Goal: Task Accomplishment & Management: Use online tool/utility

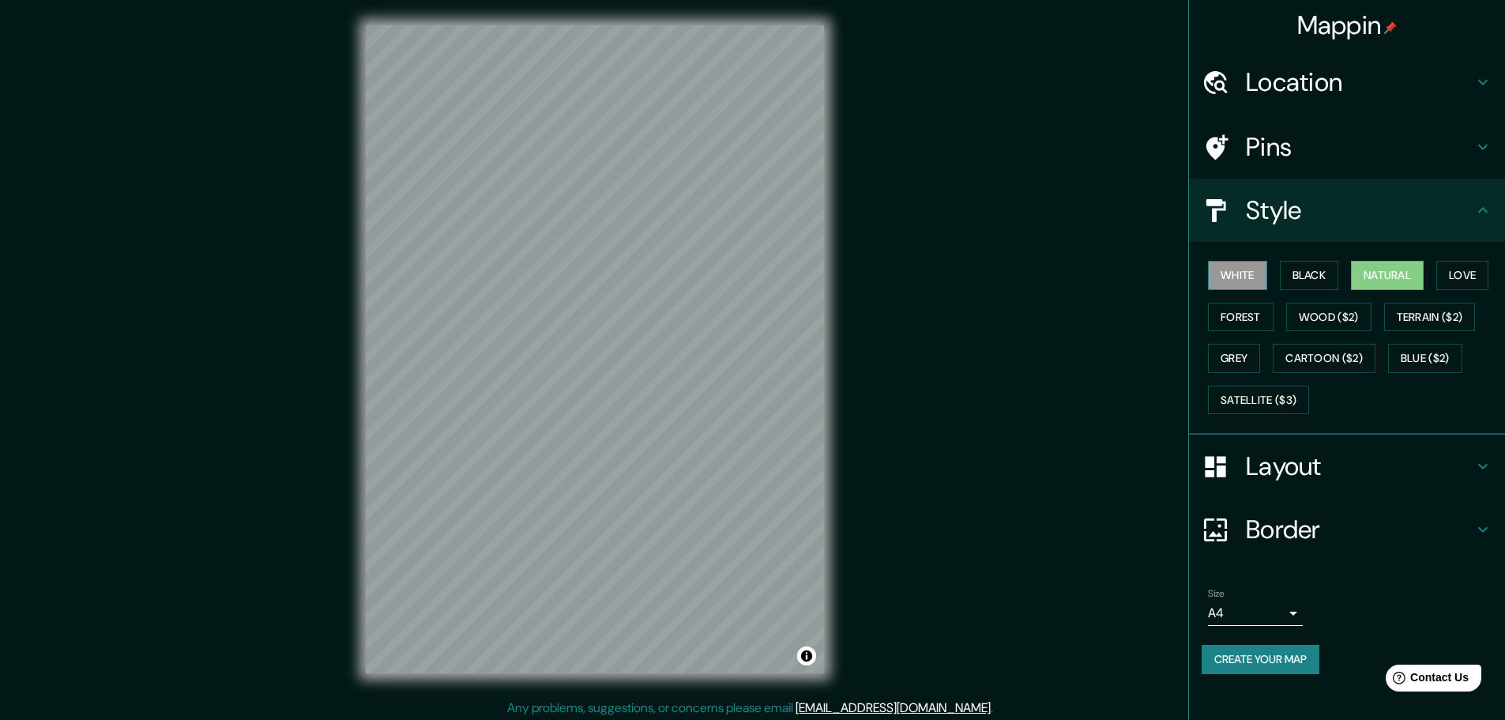
drag, startPoint x: 1240, startPoint y: 258, endPoint x: 1236, endPoint y: 277, distance: 19.4
click at [1236, 263] on div "White Black Natural Love Forest Wood ($2) Terrain ($2) Grey Cartoon ($2) Blue (…" at bounding box center [1352, 337] width 303 height 166
click at [1235, 280] on button "White" at bounding box center [1237, 275] width 59 height 29
click at [1314, 269] on button "Black" at bounding box center [1309, 275] width 59 height 29
click at [1234, 324] on button "Forest" at bounding box center [1241, 317] width 66 height 29
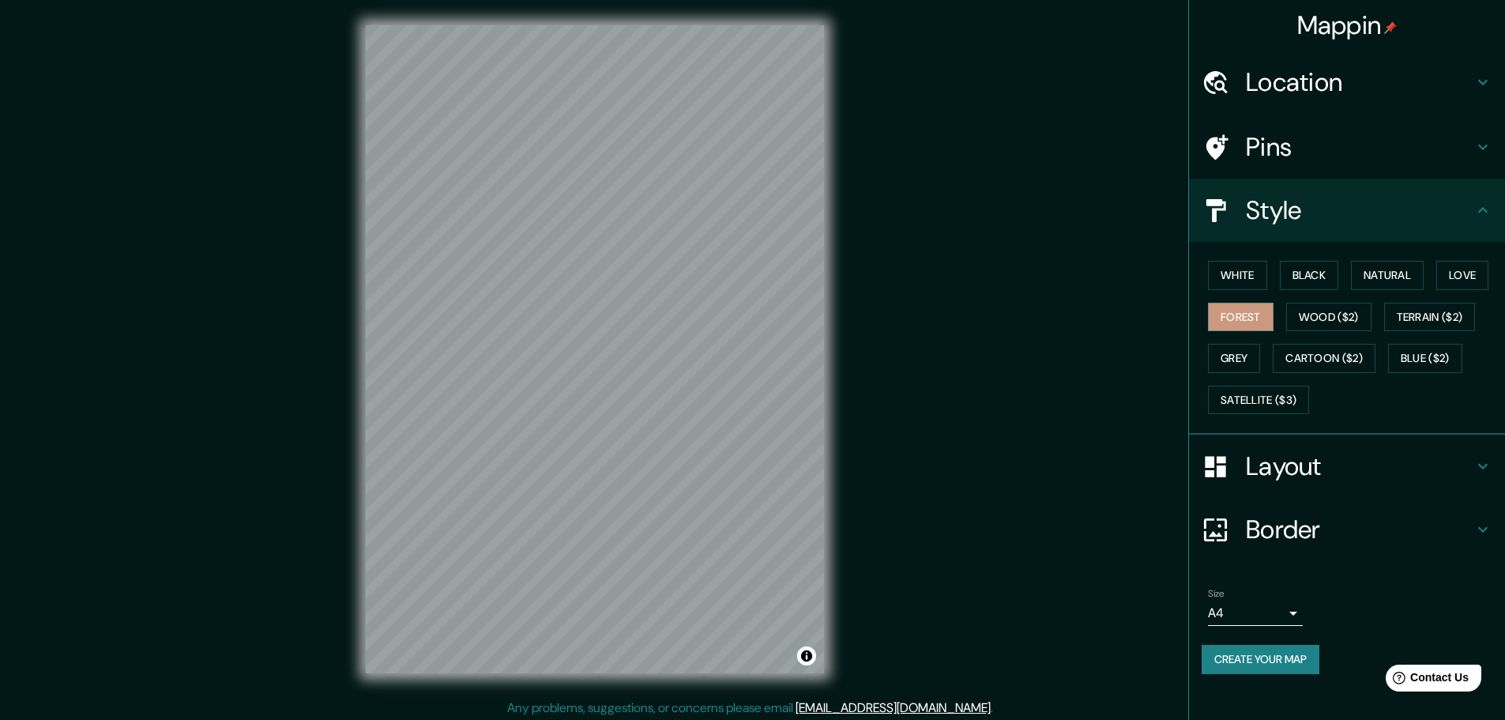
click at [1262, 361] on div "White Black Natural Love Forest Wood ($2) Terrain ($2) Grey Cartoon ($2) Blue (…" at bounding box center [1352, 337] width 303 height 166
drag, startPoint x: 1254, startPoint y: 361, endPoint x: 1280, endPoint y: 359, distance: 26.2
click at [1256, 360] on button "Grey" at bounding box center [1234, 358] width 52 height 29
click at [1415, 354] on button "Blue ($2)" at bounding box center [1425, 358] width 74 height 29
click at [1223, 272] on button "White" at bounding box center [1237, 275] width 59 height 29
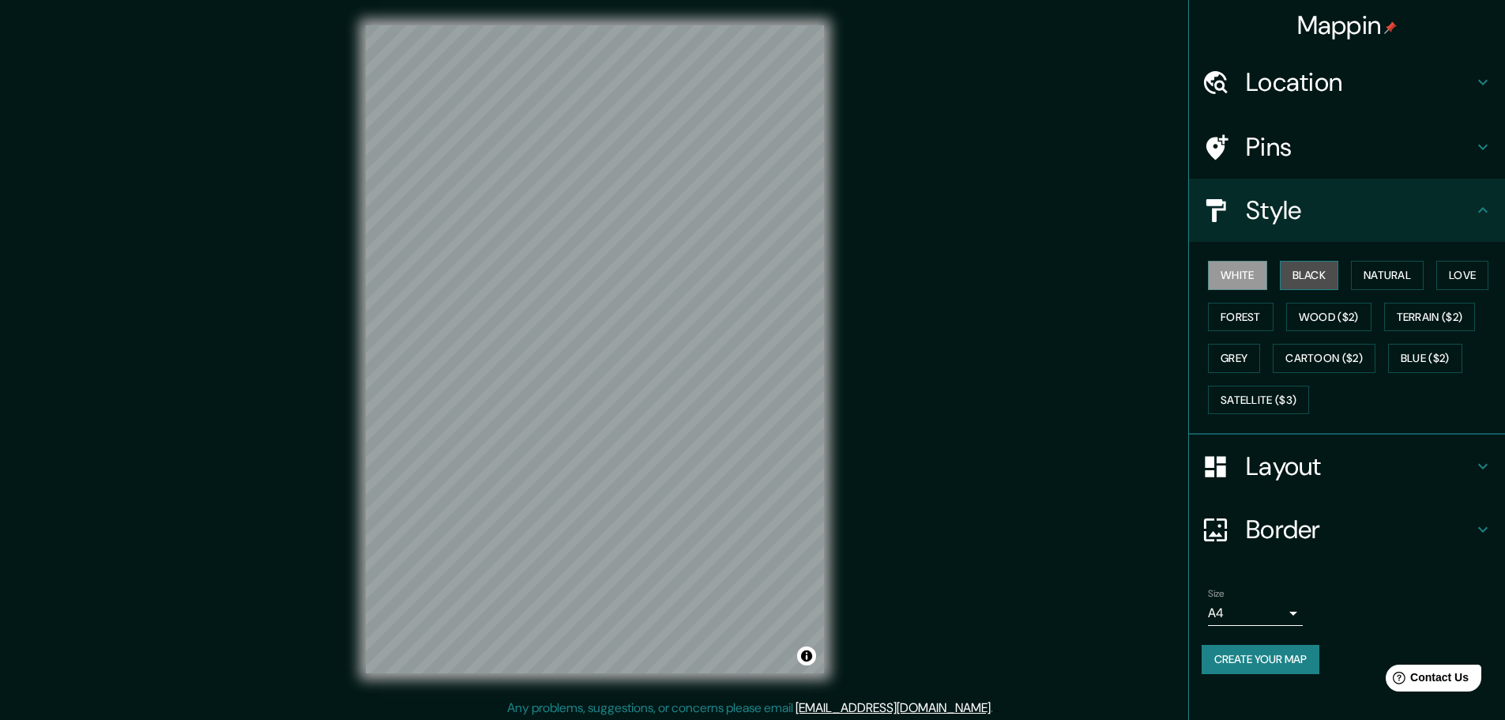
click at [1294, 280] on button "Black" at bounding box center [1309, 275] width 59 height 29
click at [1239, 280] on button "White" at bounding box center [1237, 275] width 59 height 29
click at [1393, 274] on button "Natural" at bounding box center [1387, 275] width 73 height 29
click at [1475, 277] on button "Love" at bounding box center [1462, 275] width 52 height 29
click at [1214, 319] on button "Forest" at bounding box center [1241, 317] width 66 height 29
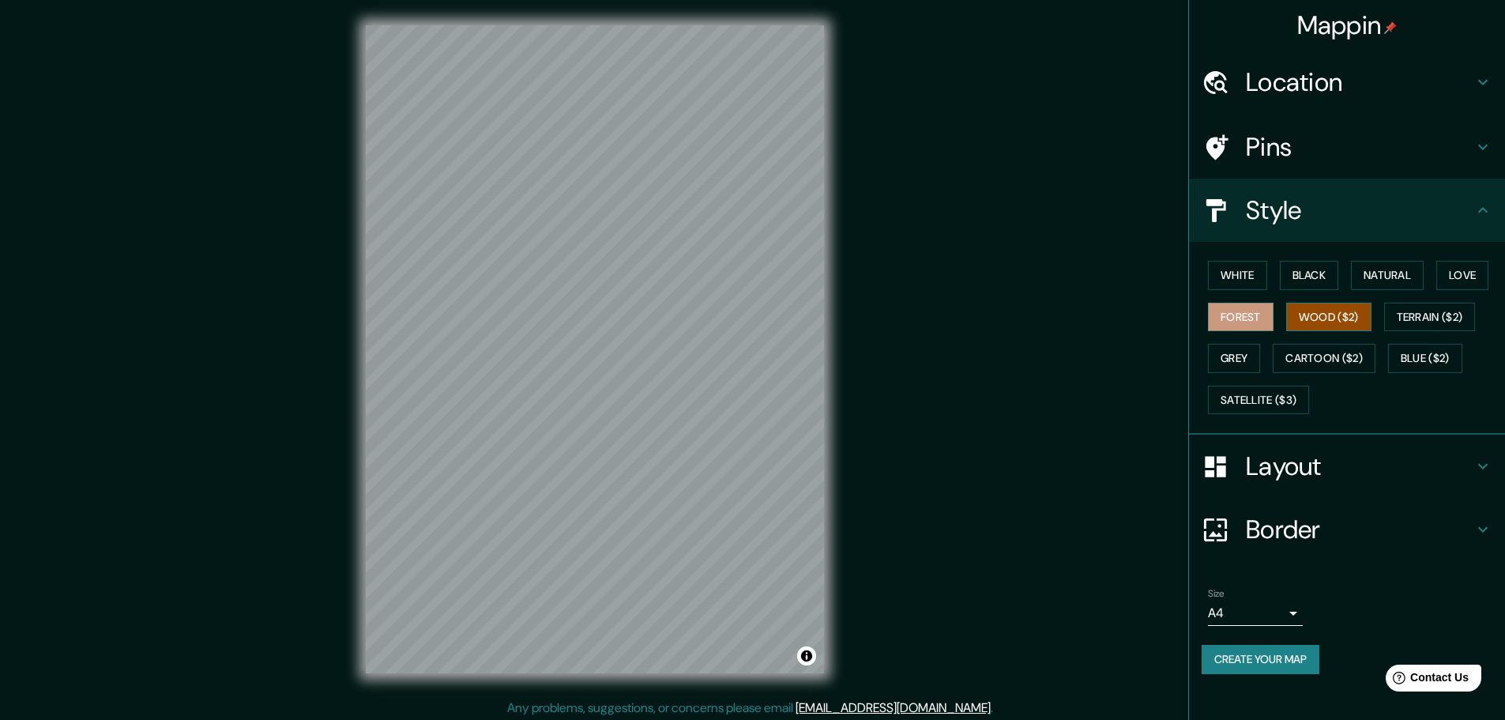
click at [1337, 314] on button "Wood ($2)" at bounding box center [1328, 317] width 85 height 29
click at [1431, 314] on button "Terrain ($2)" at bounding box center [1430, 317] width 92 height 29
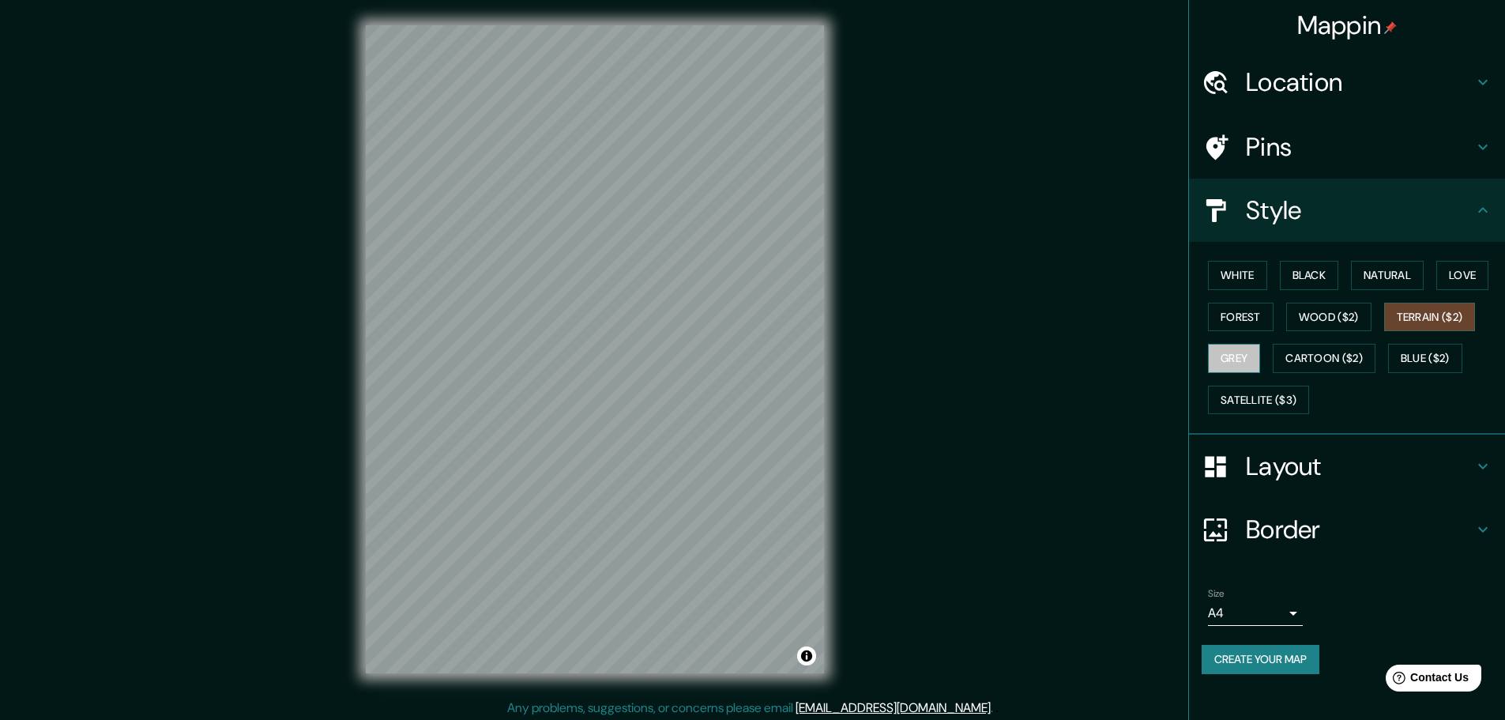
click at [1240, 366] on button "Grey" at bounding box center [1234, 358] width 52 height 29
click at [1327, 359] on button "Cartoon ($2)" at bounding box center [1324, 358] width 103 height 29
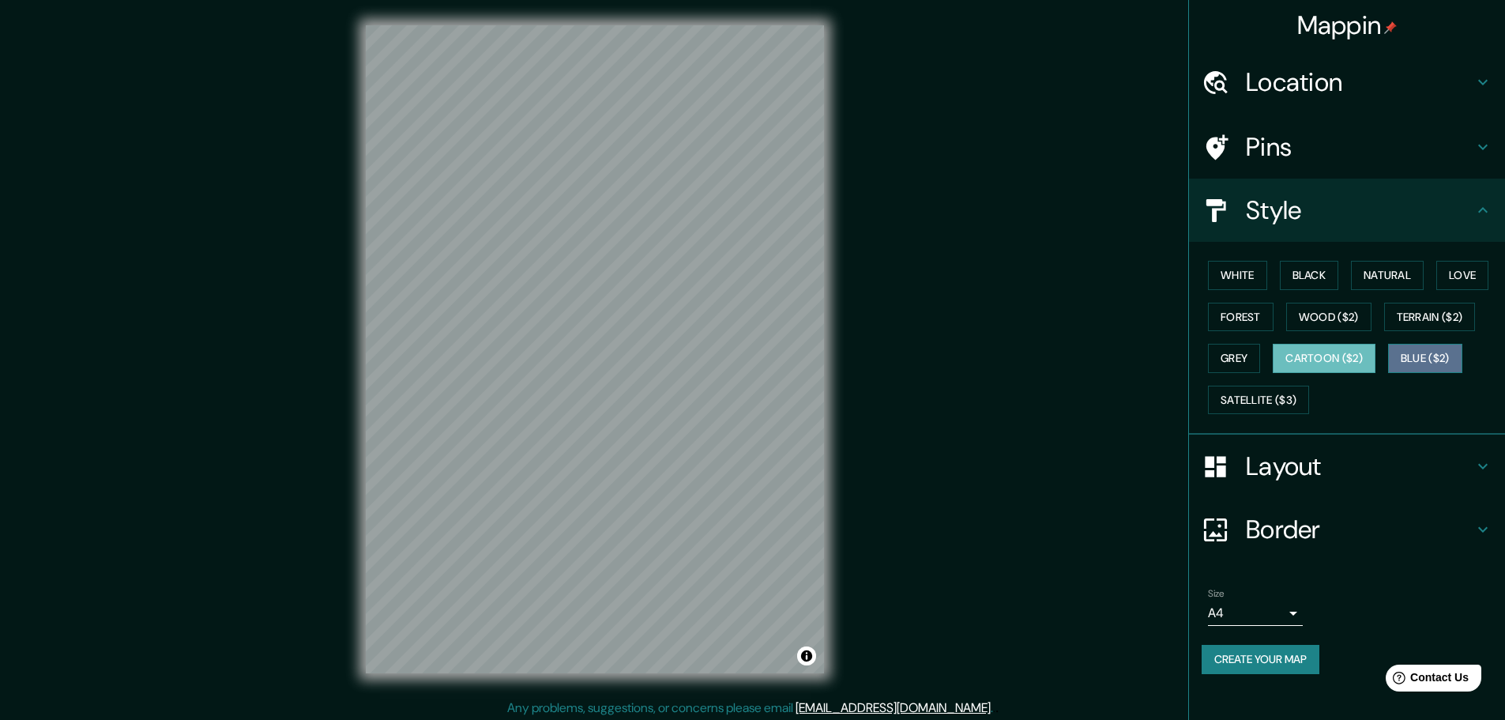
click at [1439, 355] on button "Blue ($2)" at bounding box center [1425, 358] width 74 height 29
click at [1241, 413] on button "Satellite ($3)" at bounding box center [1258, 399] width 101 height 29
click at [1423, 354] on button "Blue ($2)" at bounding box center [1425, 358] width 74 height 29
